Goal: Check status: Check status

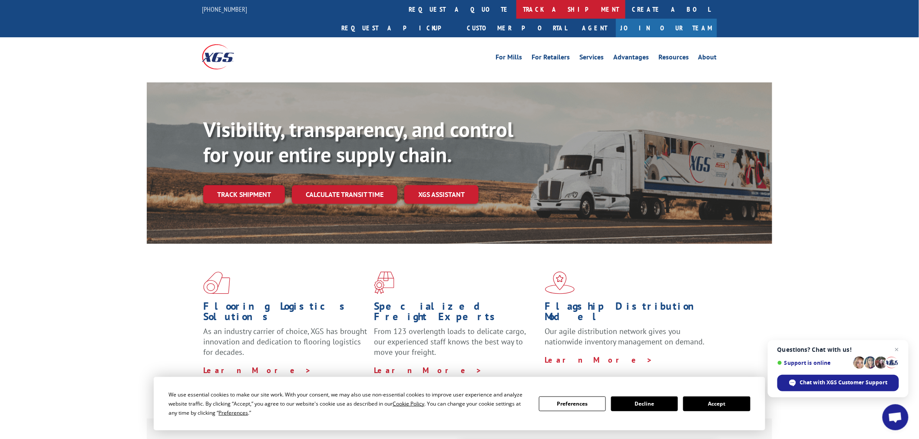
click at [516, 6] on link "track a shipment" at bounding box center [570, 9] width 109 height 19
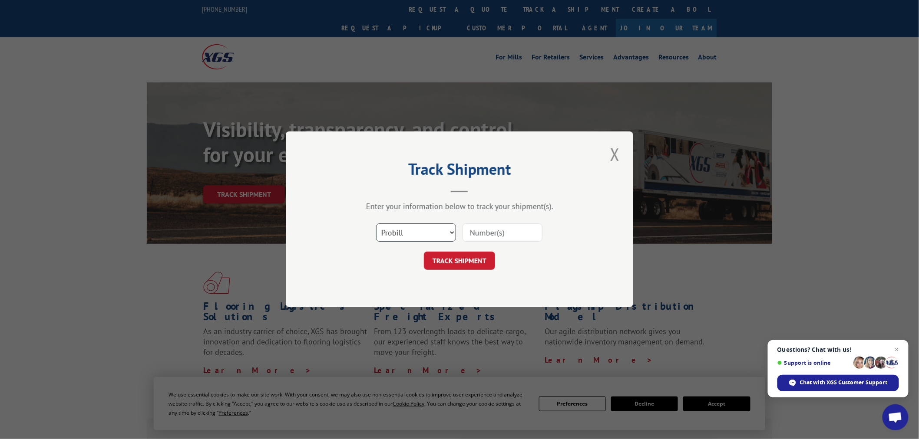
click at [406, 235] on select "Select category... Probill BOL PO" at bounding box center [416, 233] width 80 height 18
select select "po"
click at [376, 224] on select "Select category... Probill BOL PO" at bounding box center [416, 233] width 80 height 18
click at [487, 233] on input at bounding box center [502, 233] width 80 height 18
paste input "14529048"
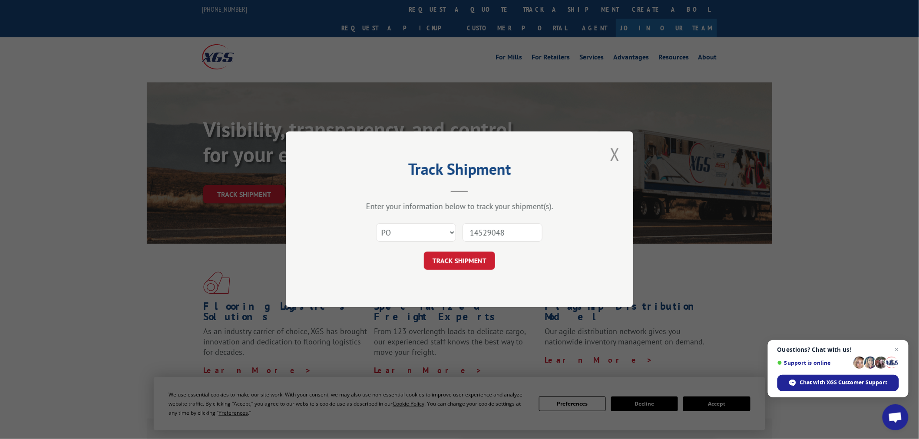
type input "14529048"
click at [424, 252] on button "TRACK SHIPMENT" at bounding box center [459, 261] width 71 height 18
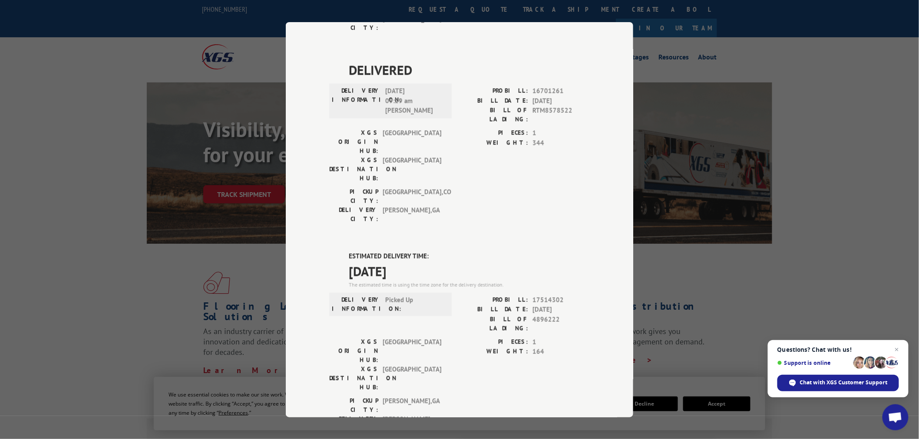
scroll to position [418, 0]
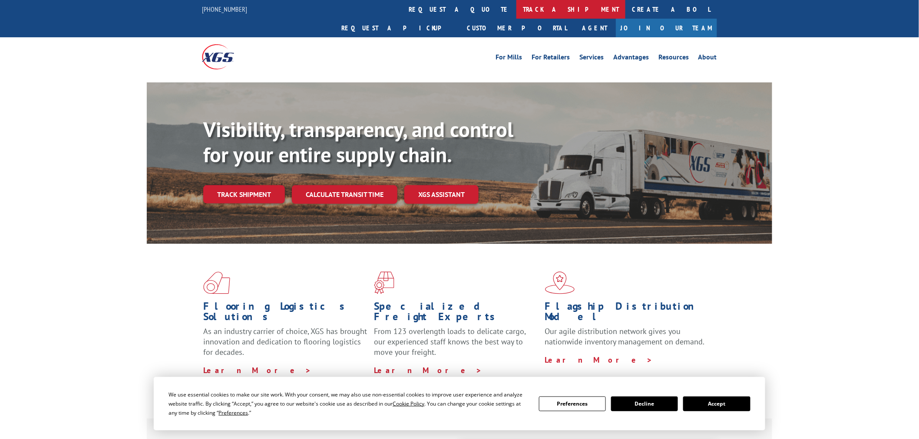
click at [516, 11] on link "track a shipment" at bounding box center [570, 9] width 109 height 19
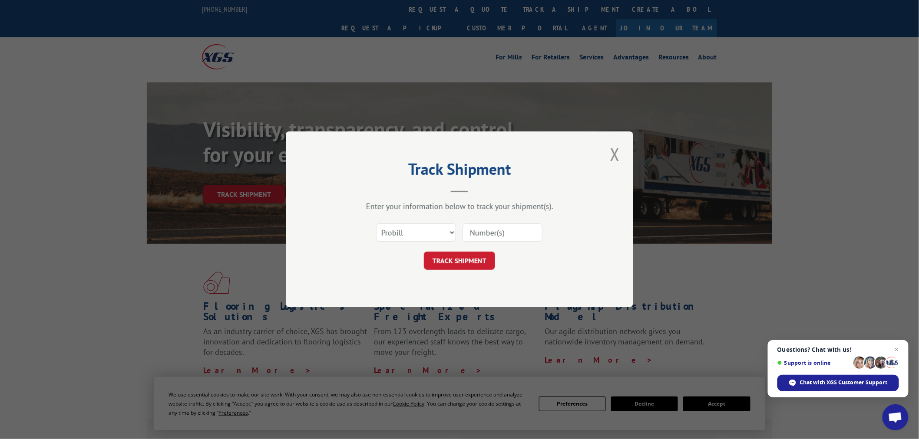
click at [518, 233] on input at bounding box center [502, 233] width 80 height 18
paste input "17449879"
type input "17449879"
click at [459, 259] on button "TRACK SHIPMENT" at bounding box center [459, 261] width 71 height 18
